Goal: Information Seeking & Learning: Learn about a topic

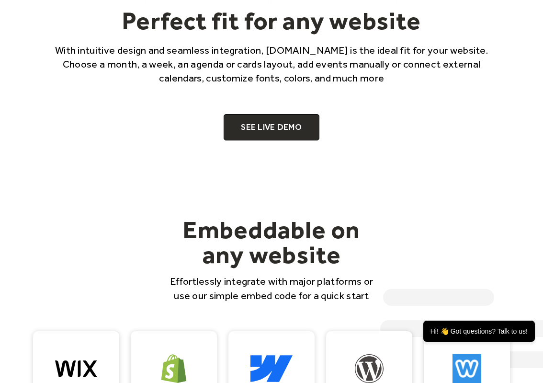
scroll to position [510, 0]
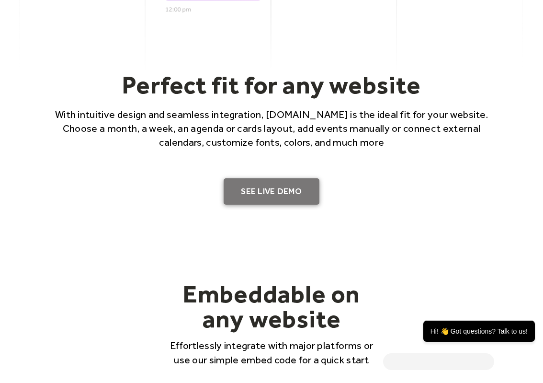
click at [273, 195] on link "SEE LIVE DEMO" at bounding box center [272, 191] width 96 height 27
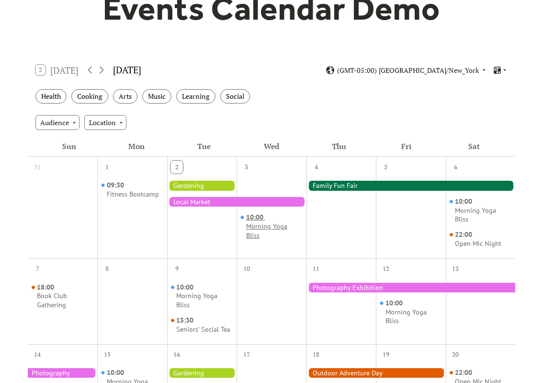
scroll to position [64, 0]
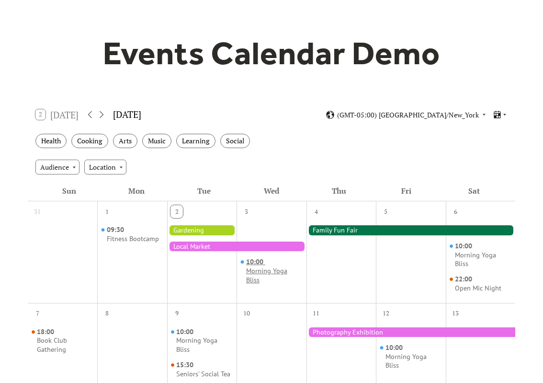
click at [254, 272] on div "Morning Yoga Bliss" at bounding box center [274, 275] width 56 height 18
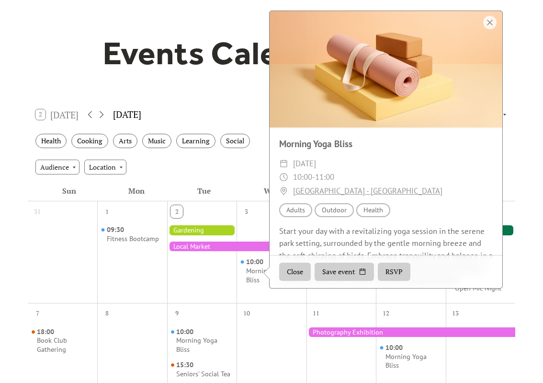
click at [243, 245] on div at bounding box center [236, 246] width 139 height 10
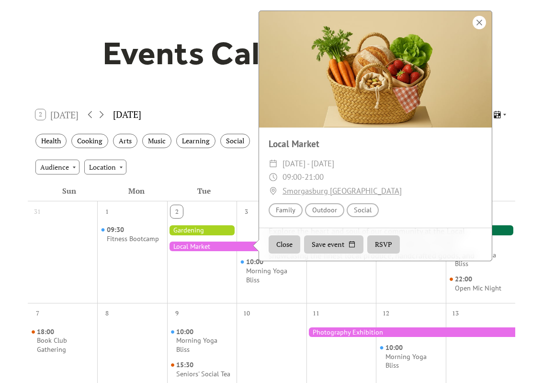
click at [483, 22] on div at bounding box center [479, 22] width 13 height 13
